Goal: Entertainment & Leisure: Browse casually

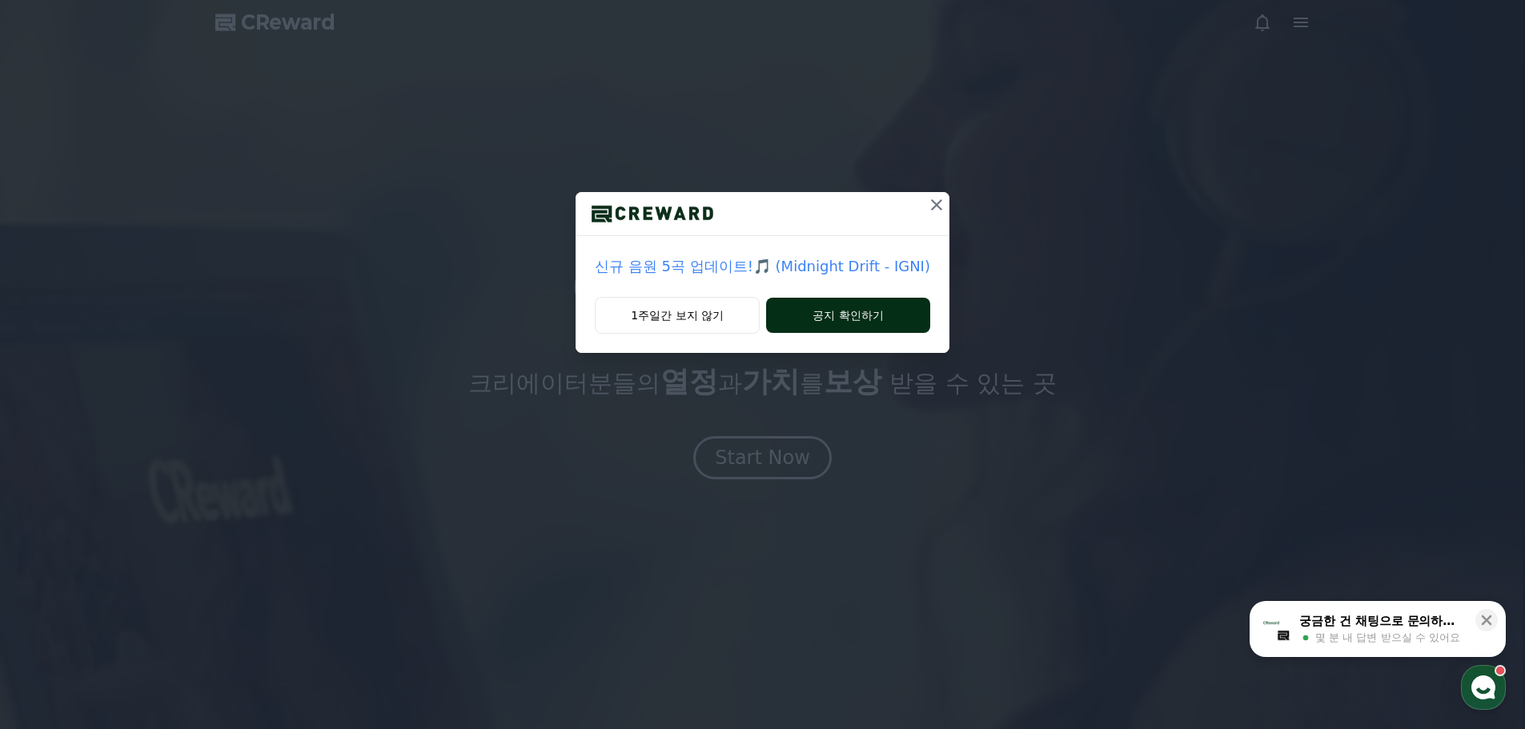
click at [824, 319] on button "공지 확인하기" at bounding box center [848, 315] width 164 height 35
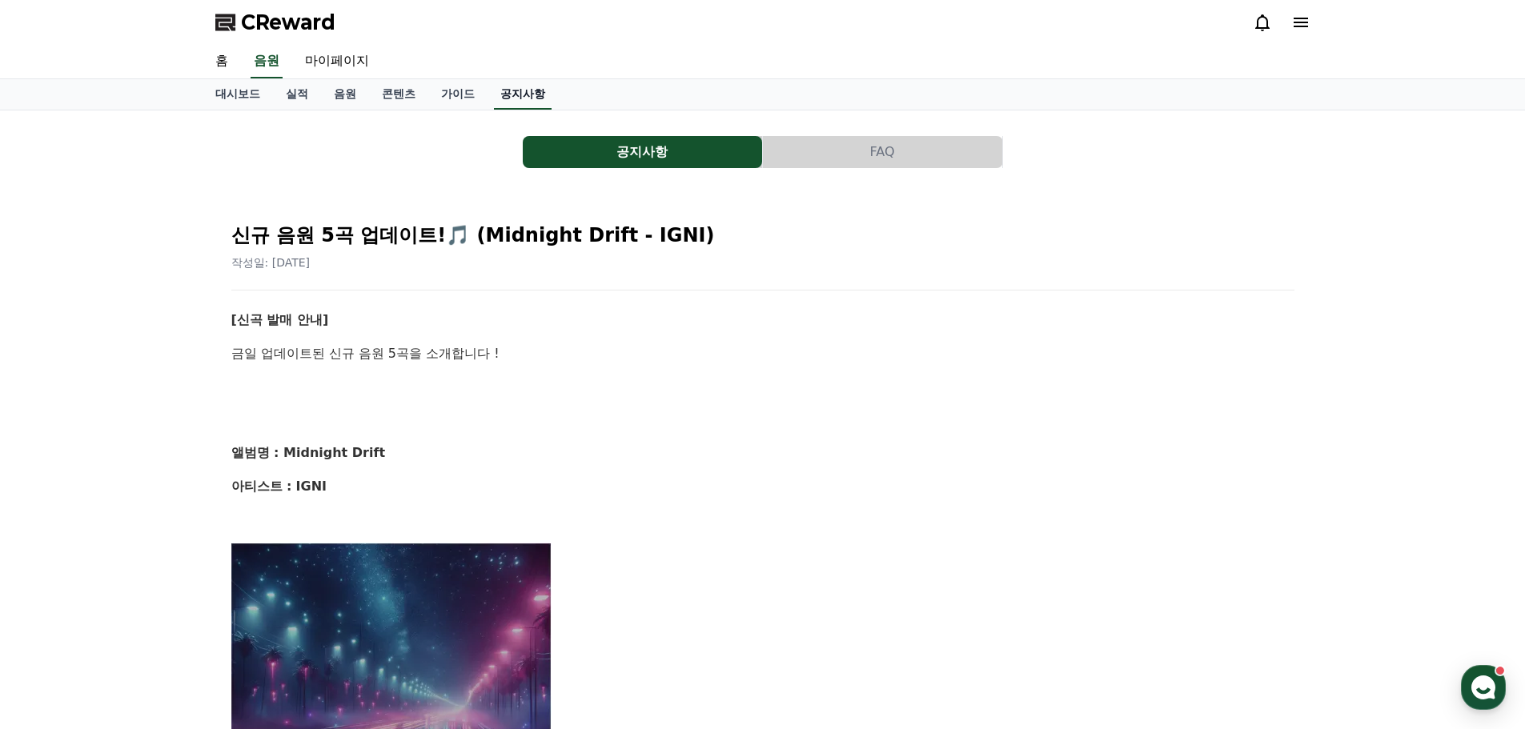
click at [528, 98] on link "공지사항" at bounding box center [523, 94] width 58 height 30
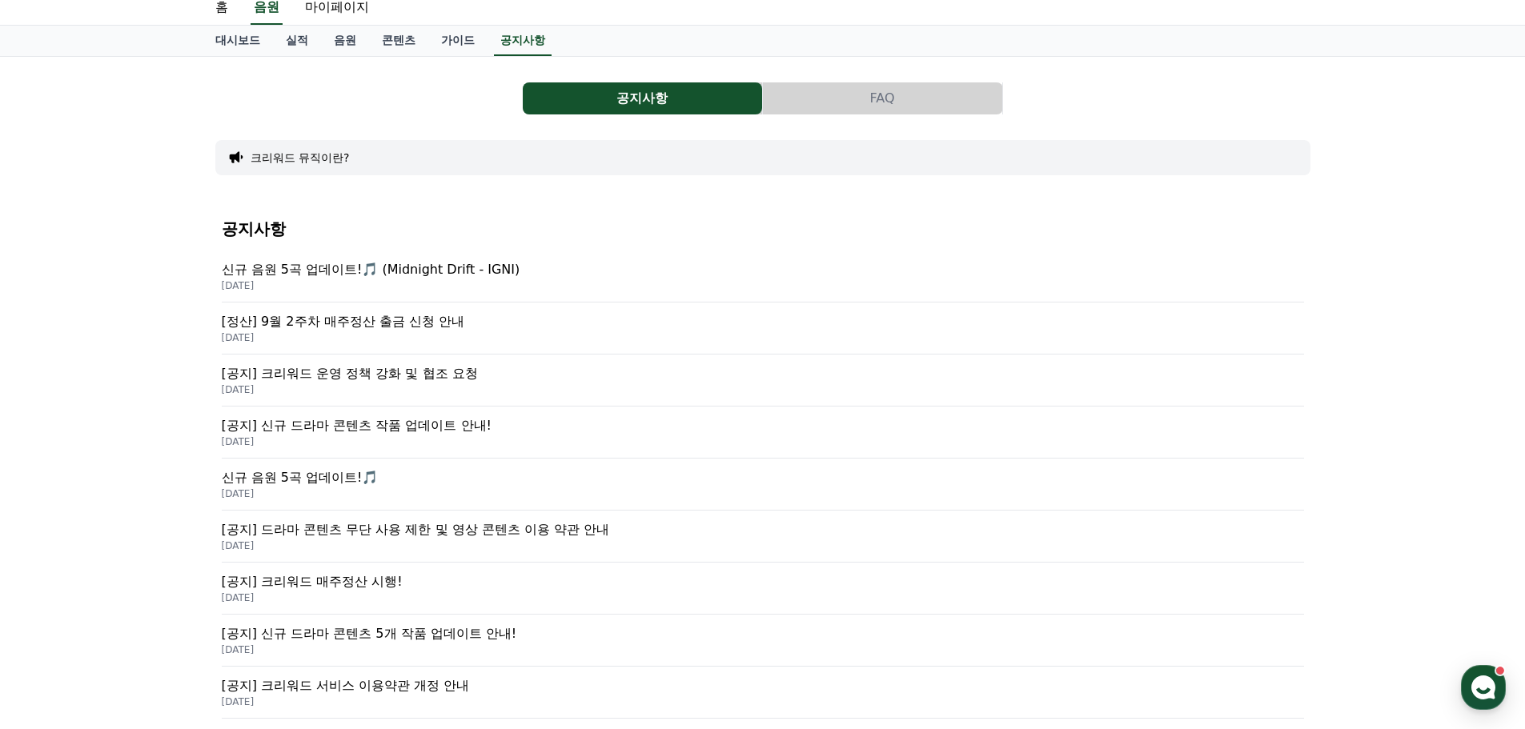
scroll to position [80, 0]
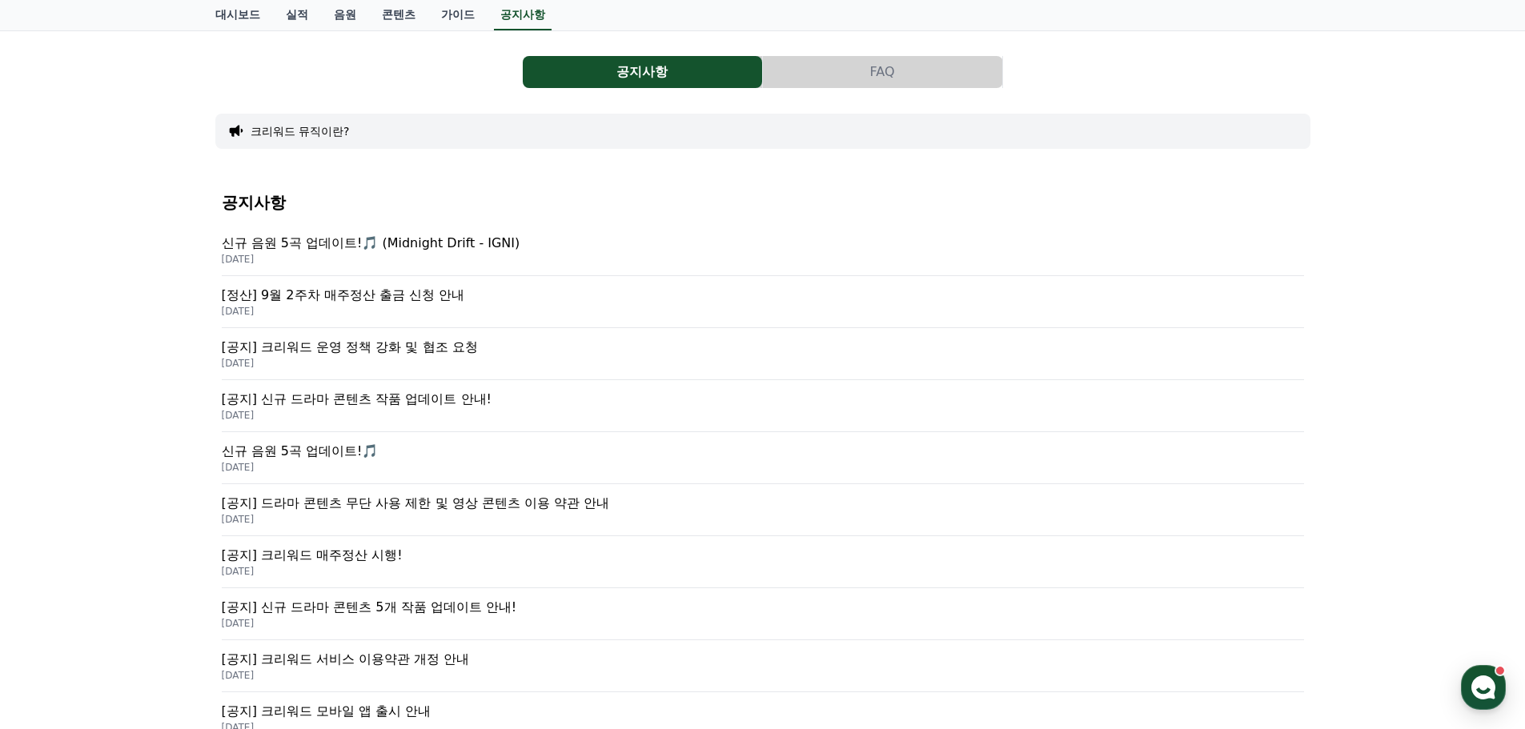
click at [363, 452] on p "신규 음원 5곡 업데이트!🎵" at bounding box center [763, 451] width 1082 height 19
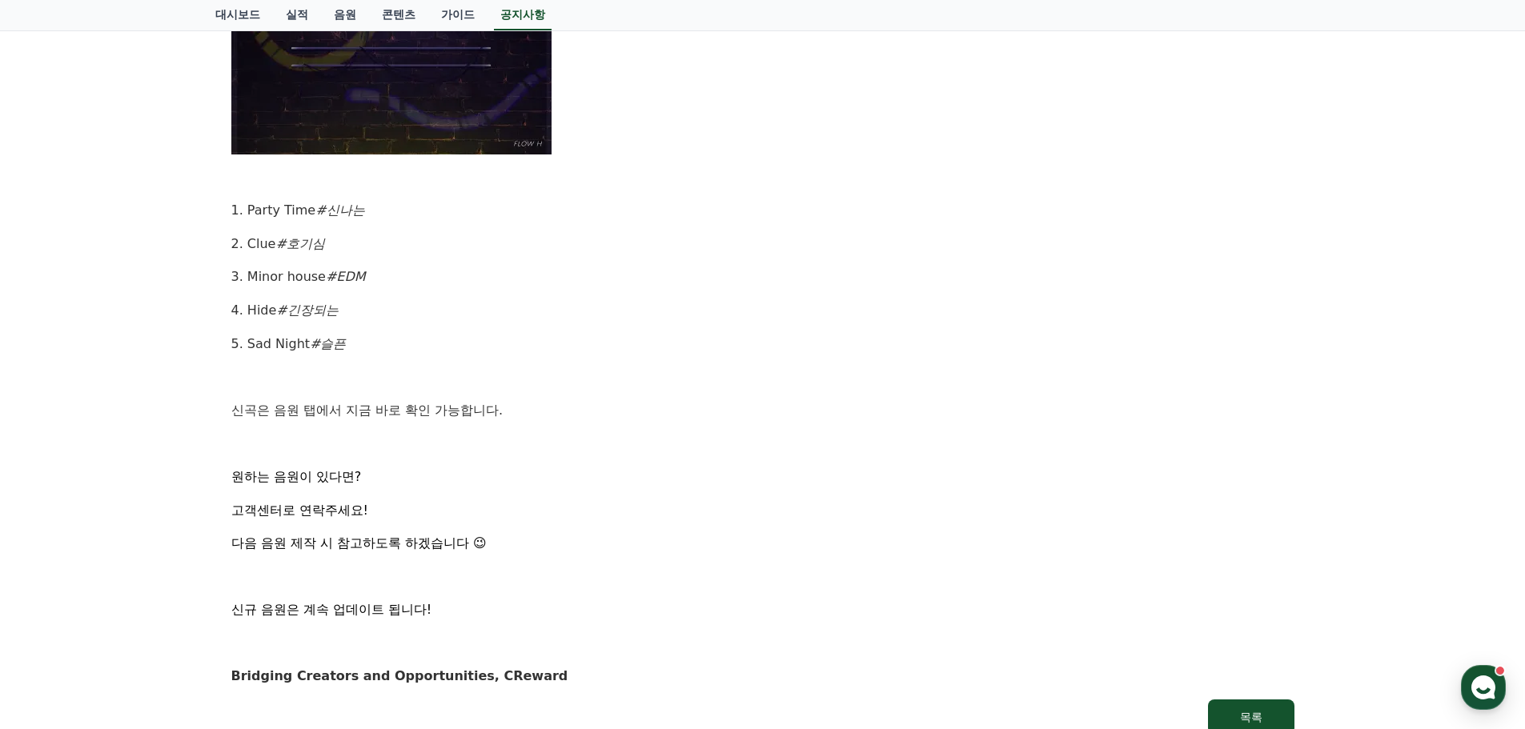
scroll to position [800, 0]
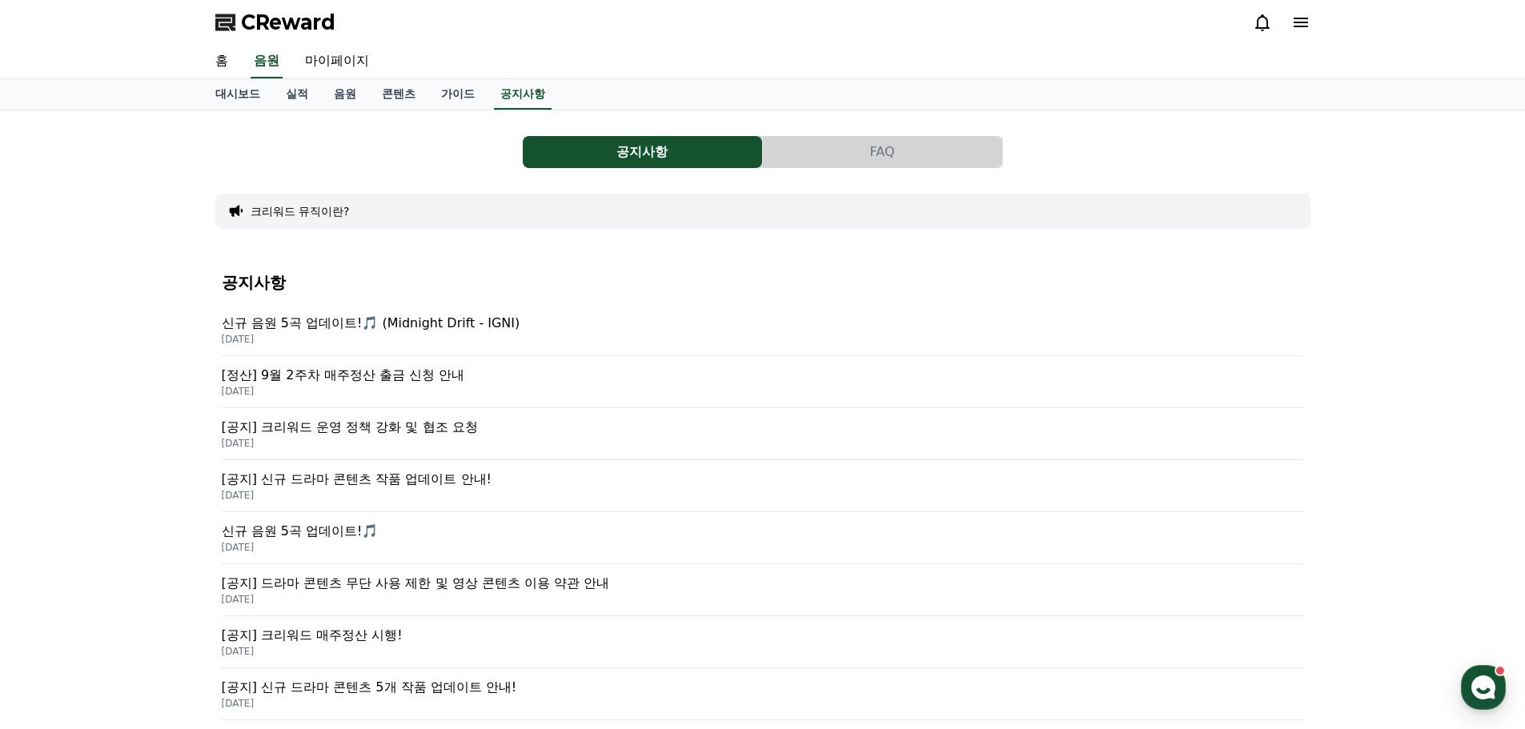
click at [435, 381] on p "[정산] 9월 2주차 매주정산 출금 신청 안내" at bounding box center [763, 375] width 1082 height 19
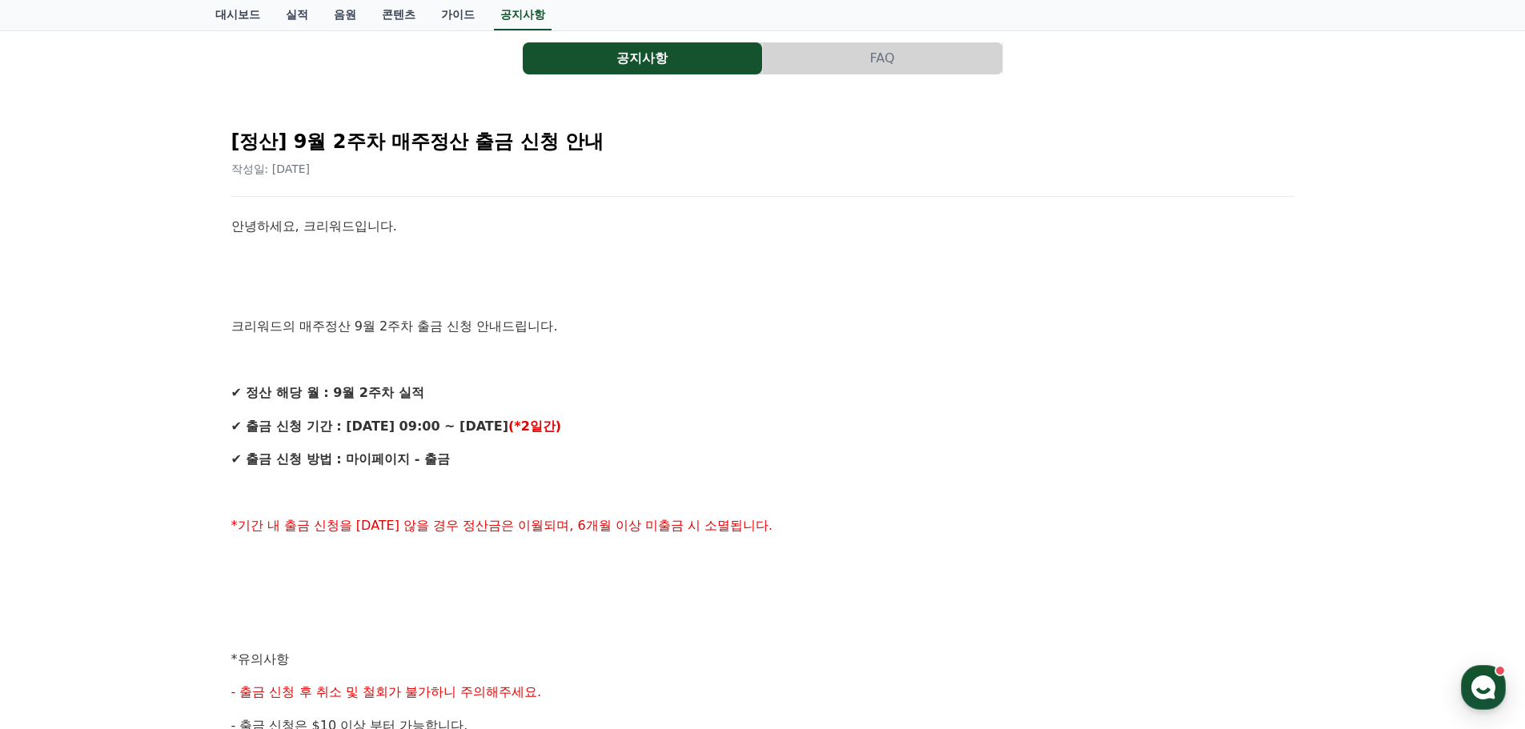
scroll to position [320, 0]
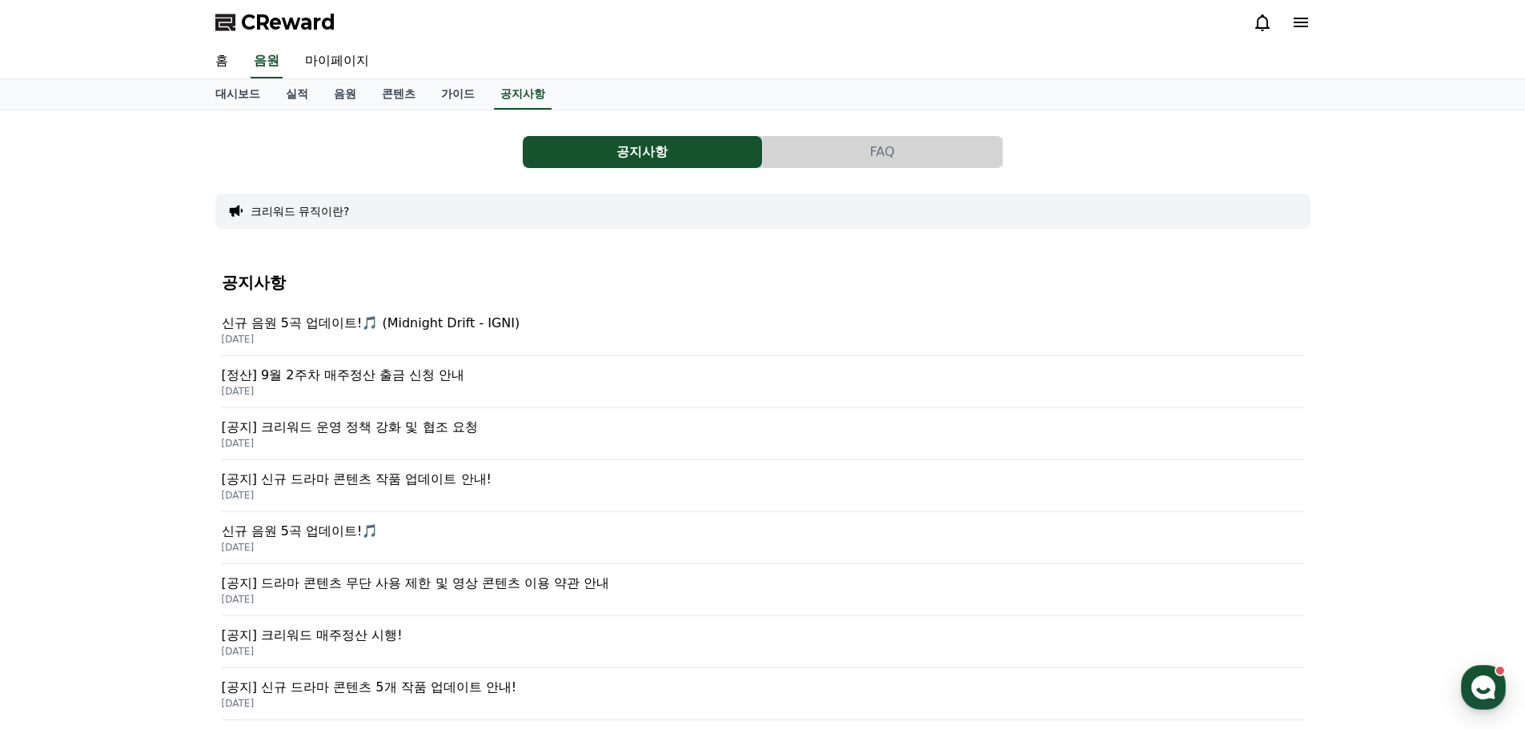
click at [289, 205] on button "크리워드 뮤직이란?" at bounding box center [300, 211] width 99 height 16
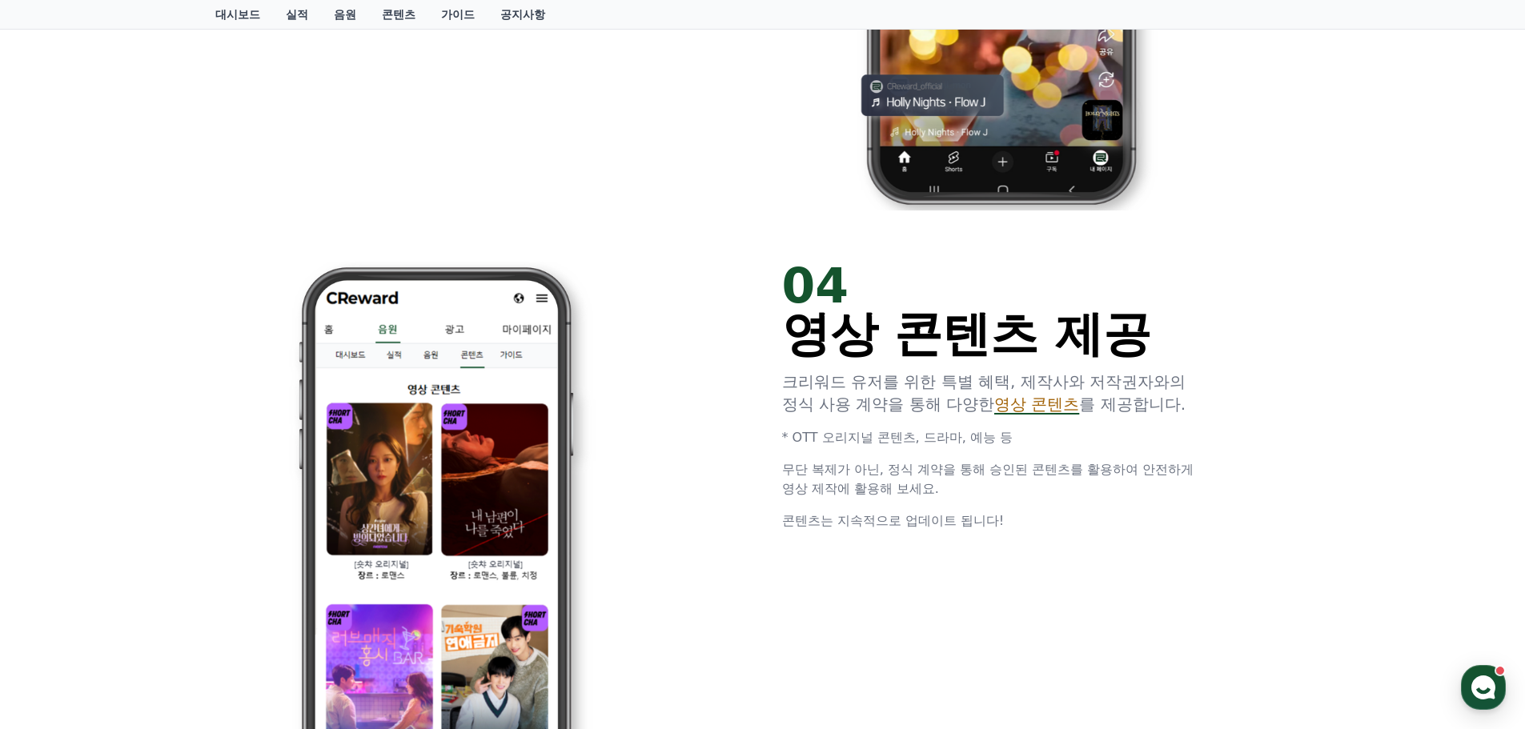
scroll to position [2722, 0]
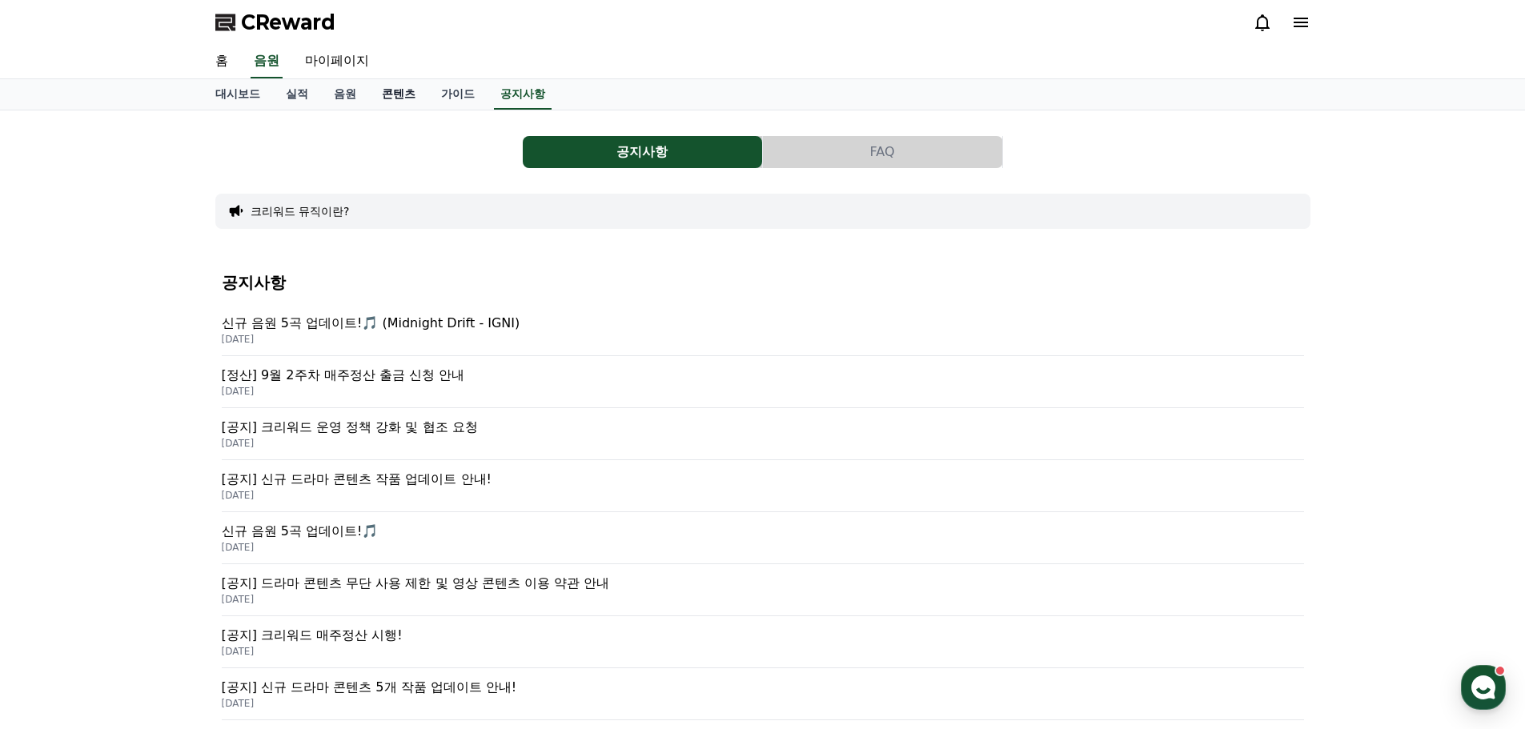
click at [391, 92] on link "콘텐츠" at bounding box center [398, 94] width 59 height 30
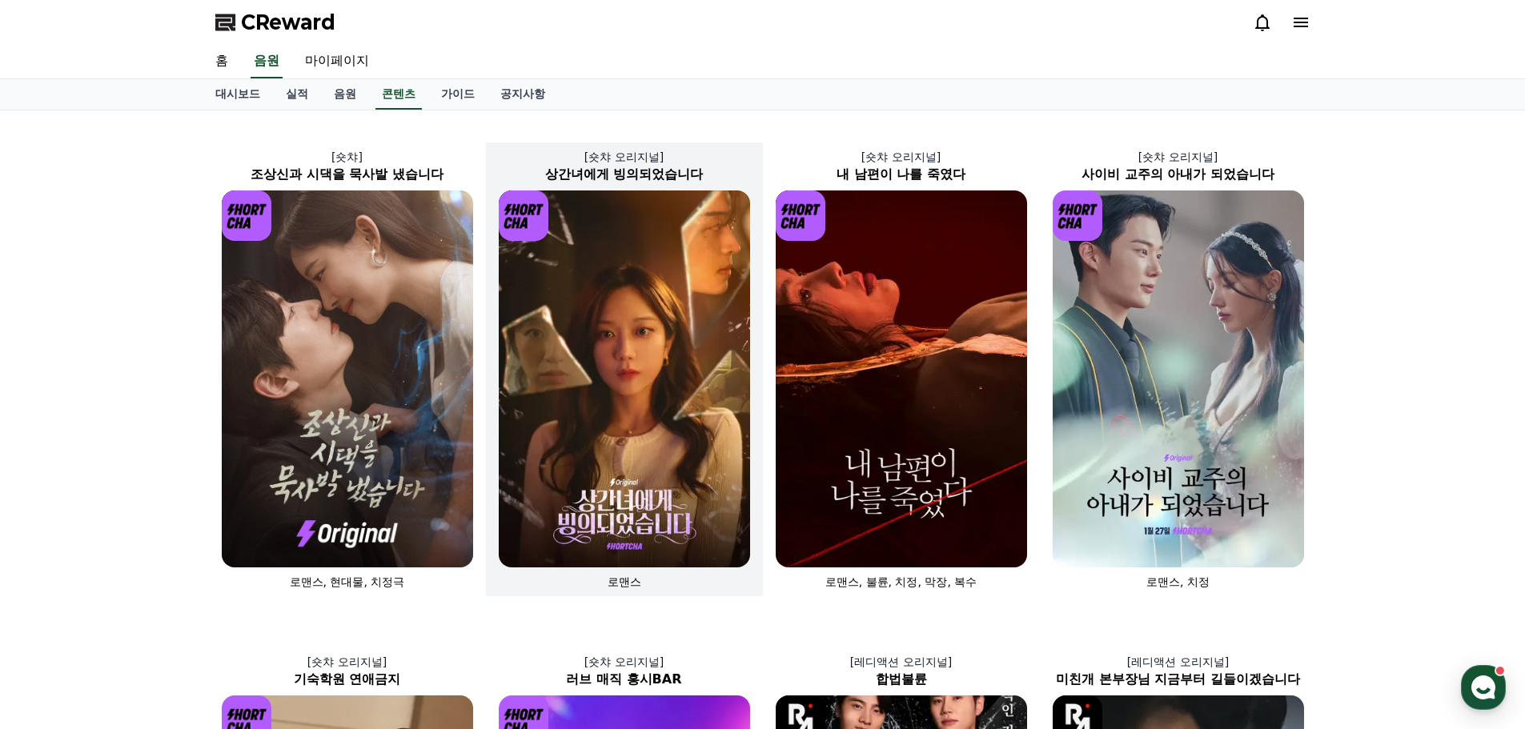
click at [648, 391] on img at bounding box center [624, 379] width 251 height 377
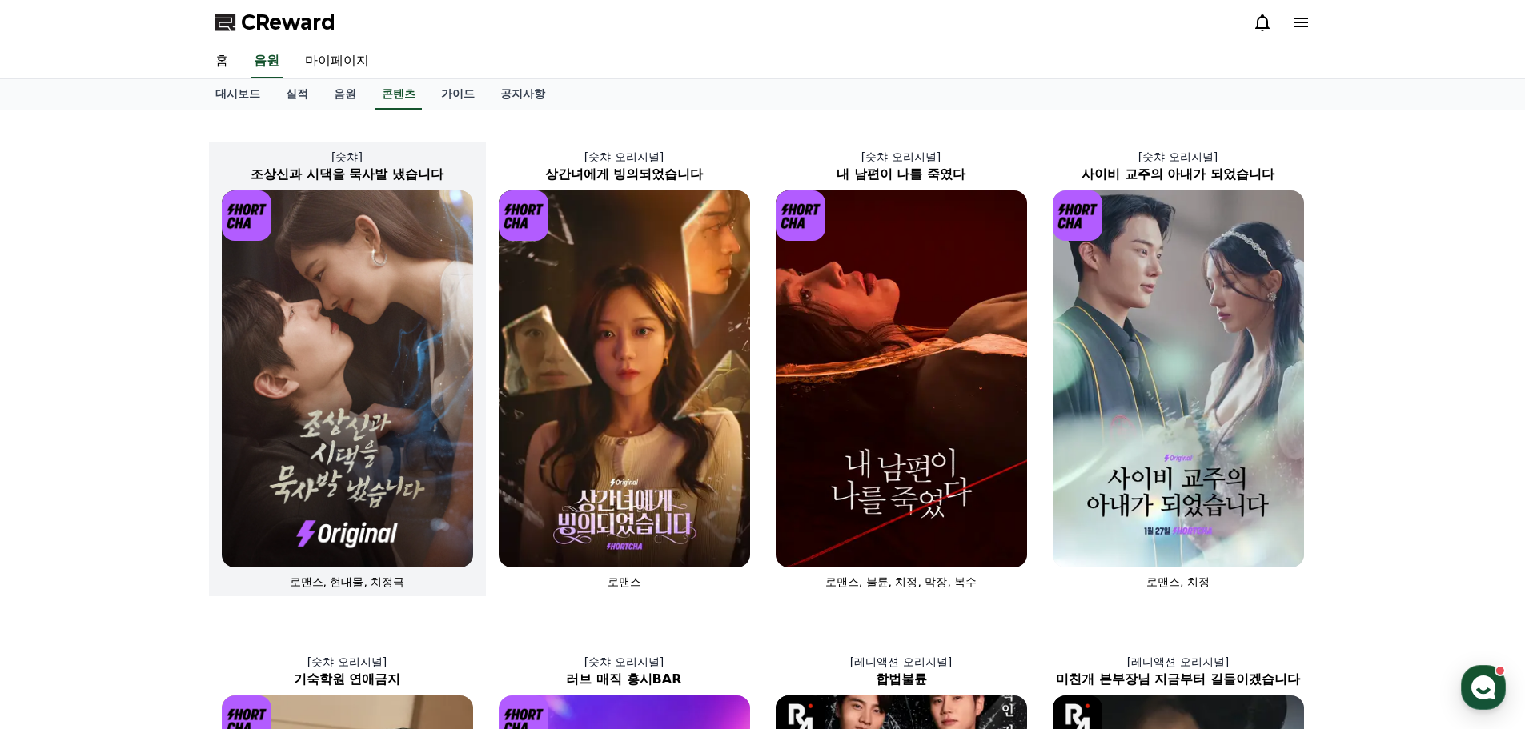
click at [387, 382] on img at bounding box center [347, 379] width 251 height 377
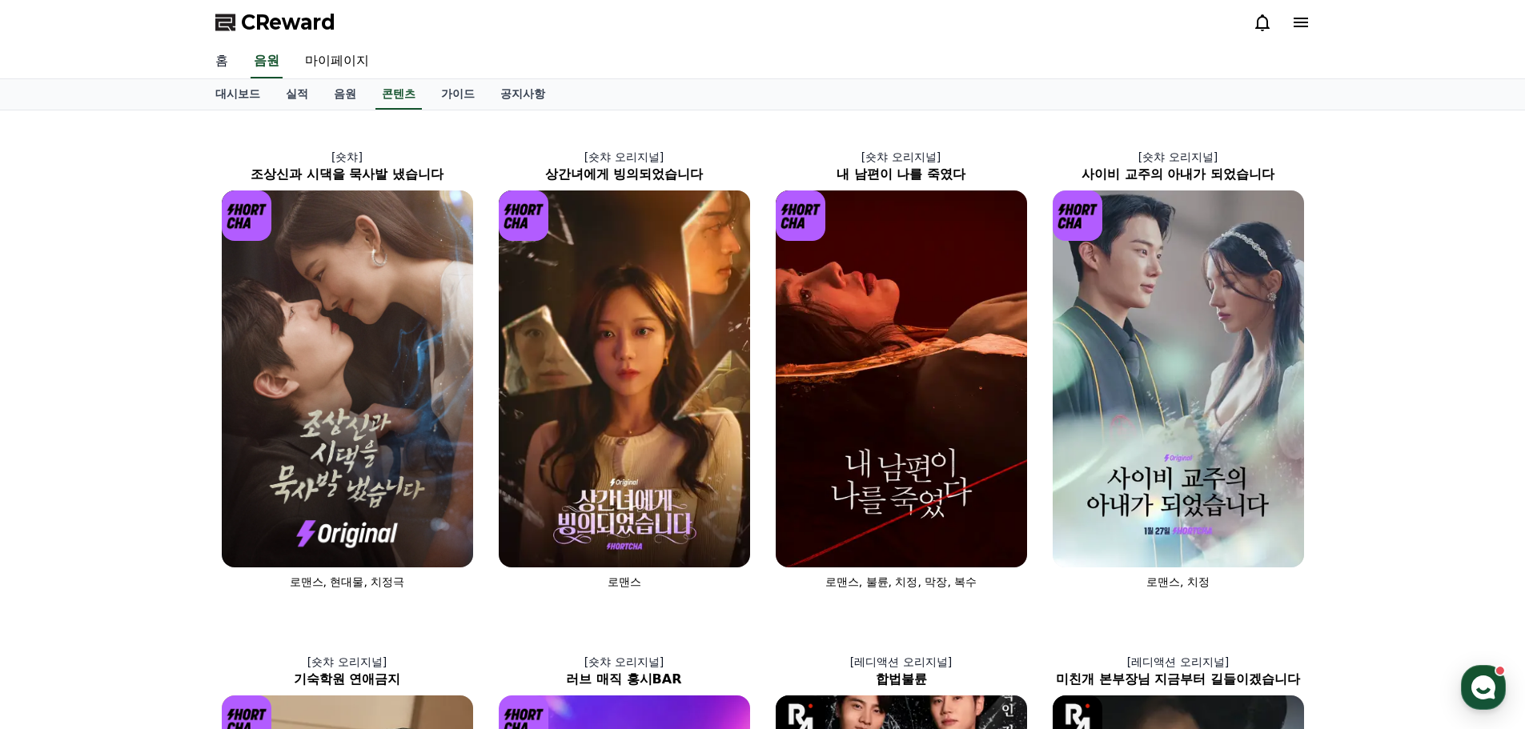
click at [223, 62] on link "홈" at bounding box center [222, 62] width 38 height 34
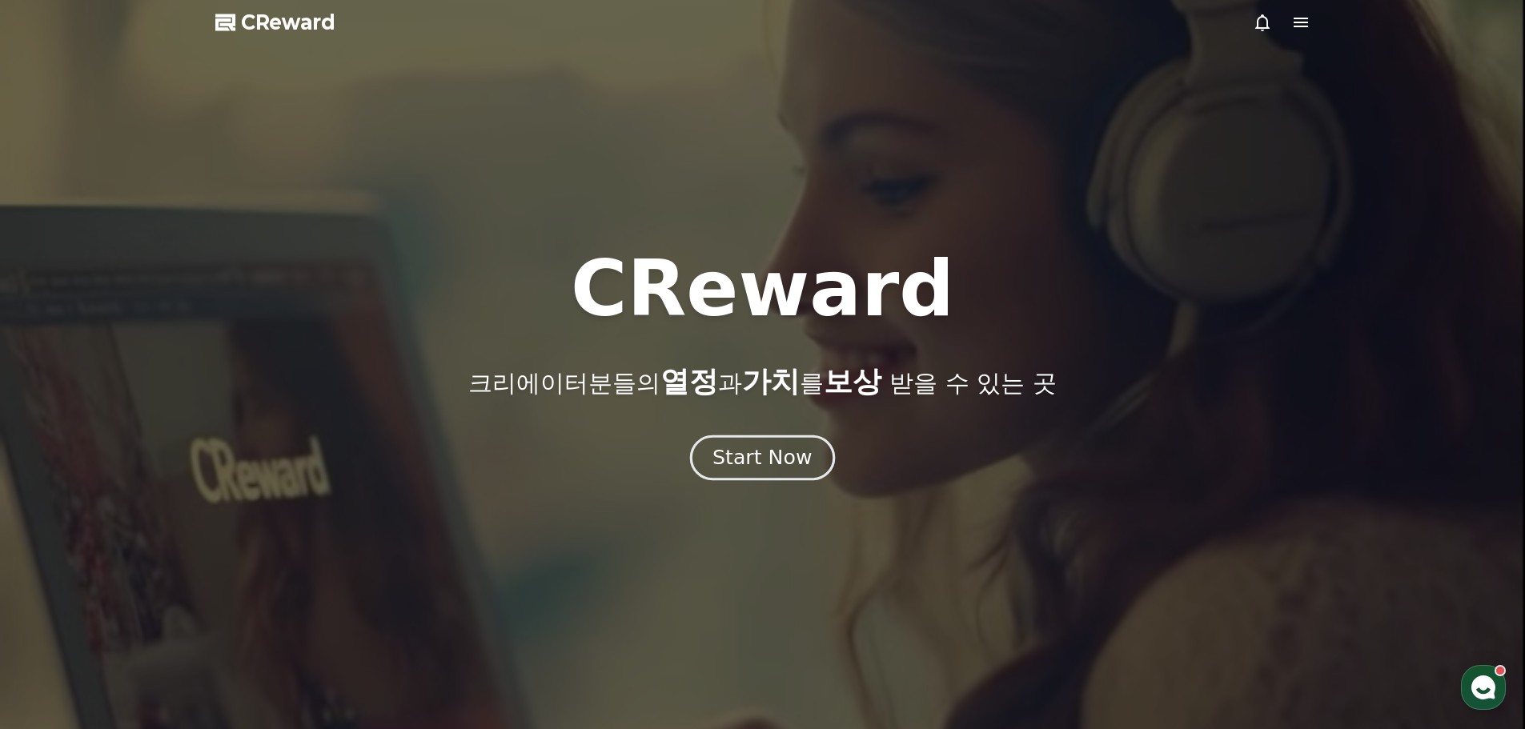
click at [767, 456] on div "Start Now" at bounding box center [761, 457] width 99 height 27
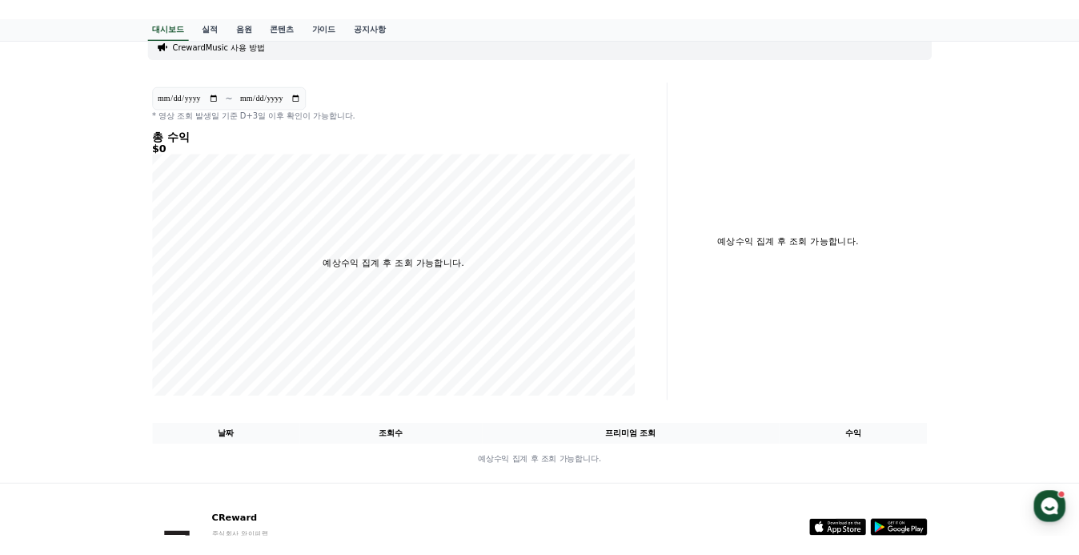
scroll to position [226, 0]
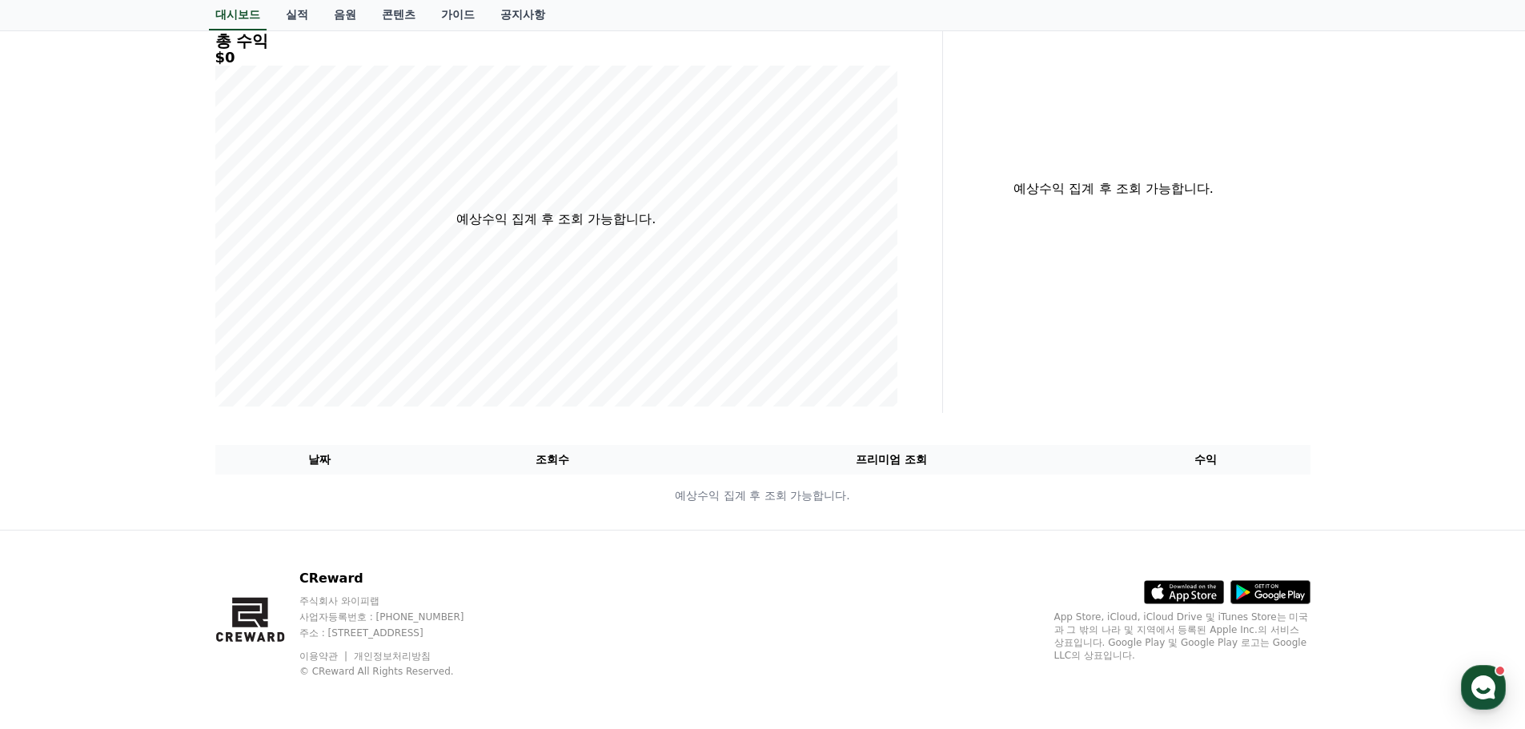
drag, startPoint x: 570, startPoint y: 634, endPoint x: 0, endPoint y: 553, distance: 575.6
click at [0, 553] on div "CReward 주식회사 와이피랩 사업자등록번호 : [PHONE_NUMBER] 주소 : [STREET_ADDRESS] 이용약관 개인정보처리방침 …" at bounding box center [762, 629] width 1525 height 199
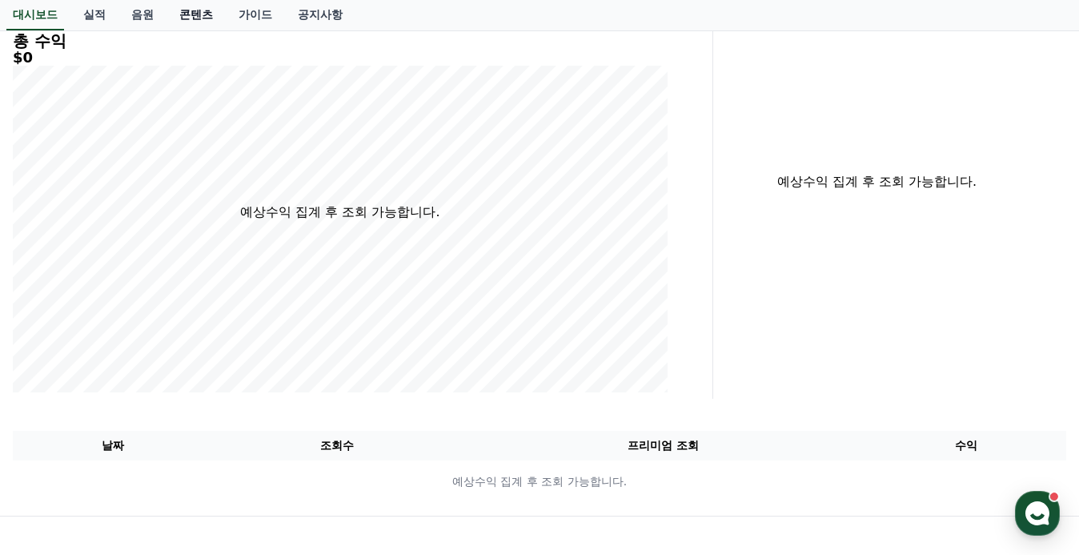
click at [196, 20] on link "콘텐츠" at bounding box center [195, 15] width 59 height 30
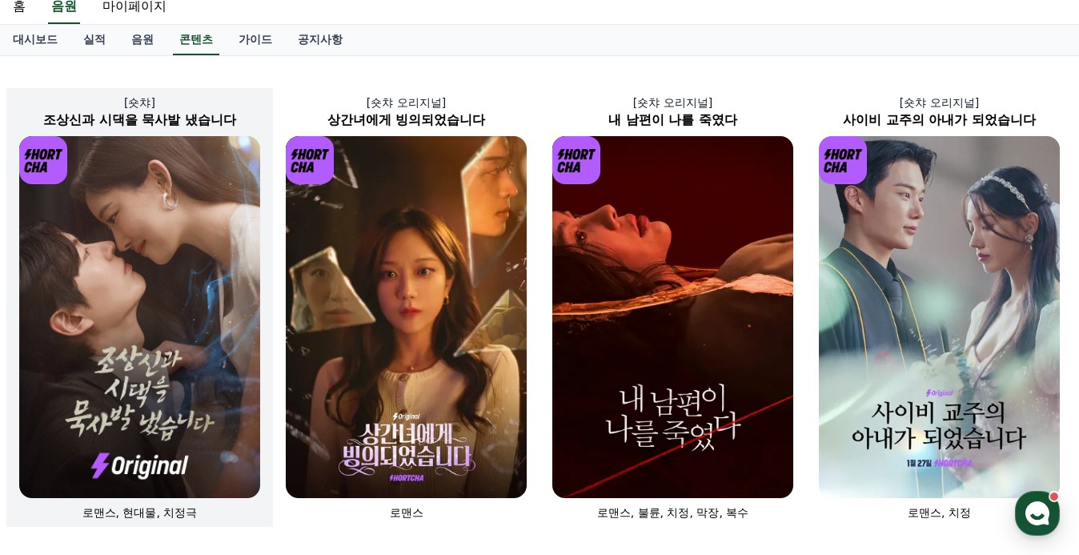
scroll to position [160, 0]
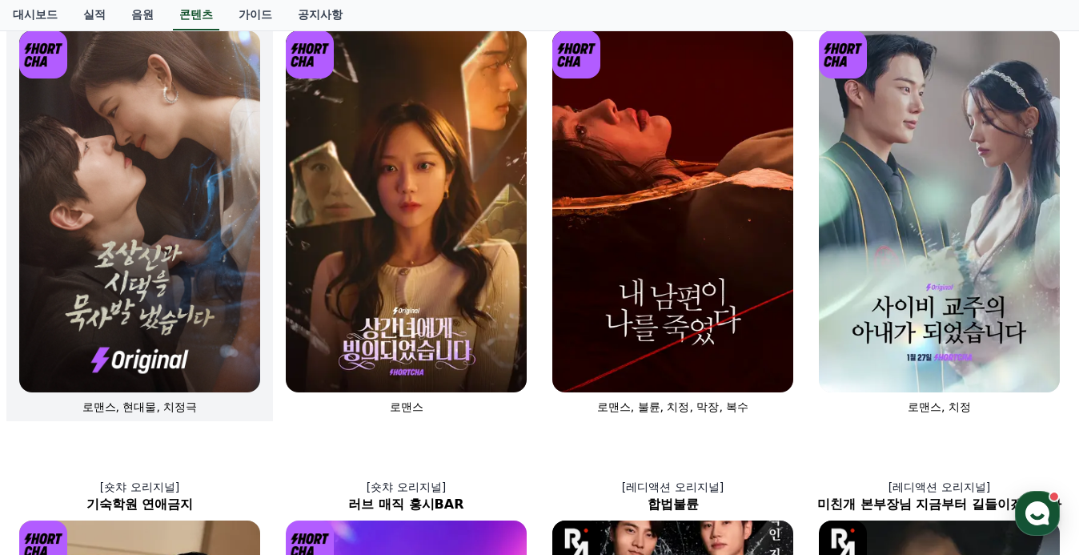
click at [206, 270] on img at bounding box center [139, 211] width 241 height 362
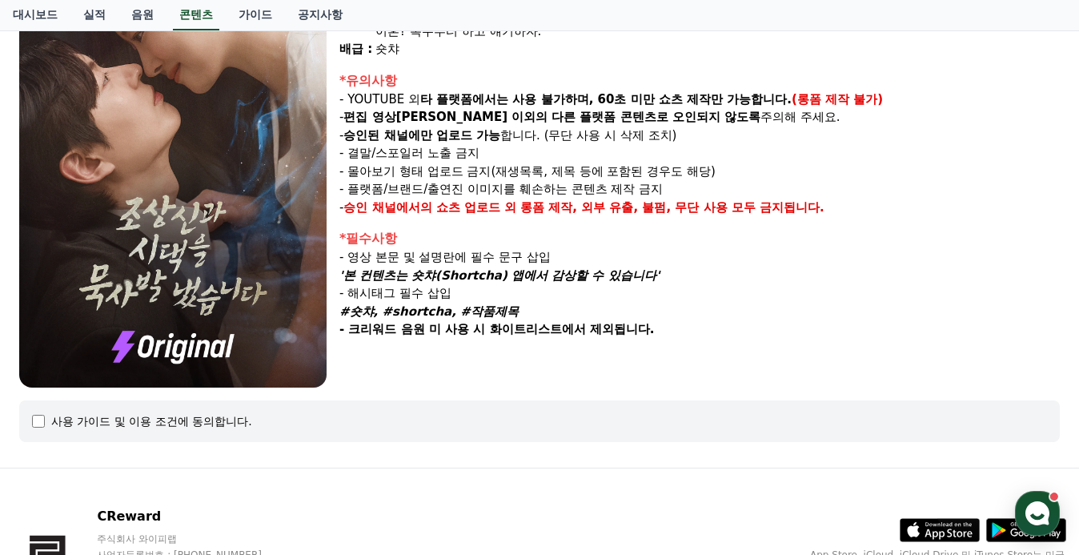
scroll to position [240, 0]
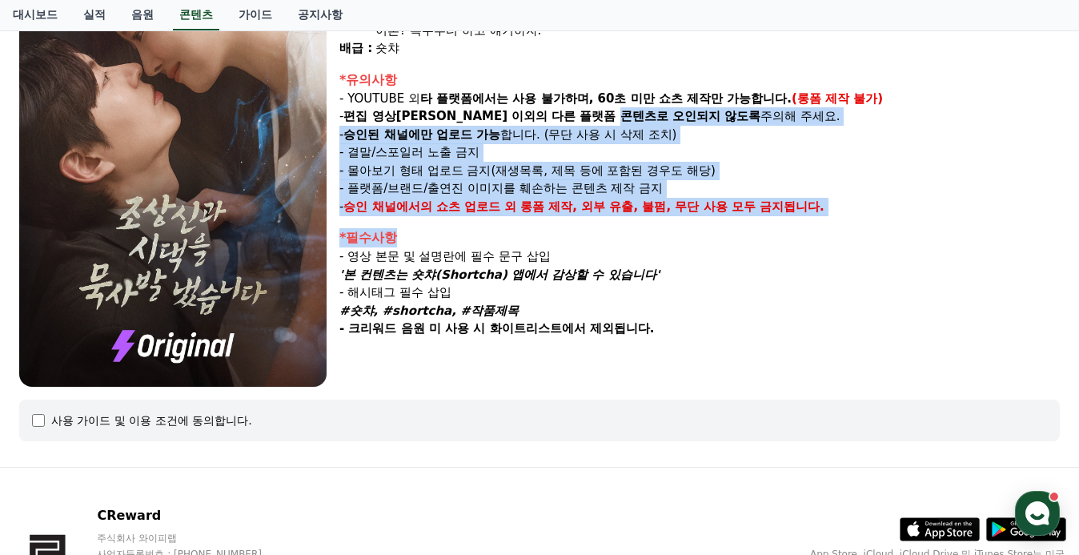
drag, startPoint x: 574, startPoint y: 110, endPoint x: 724, endPoint y: 223, distance: 188.1
click at [724, 223] on div "장르 : 로맨스, 현대물, 치정극 출연 : [PERSON_NAME], [PERSON_NAME], [PERSON_NAME], [PERSON_NA…" at bounding box center [699, 158] width 720 height 455
